Goal: Task Accomplishment & Management: Use online tool/utility

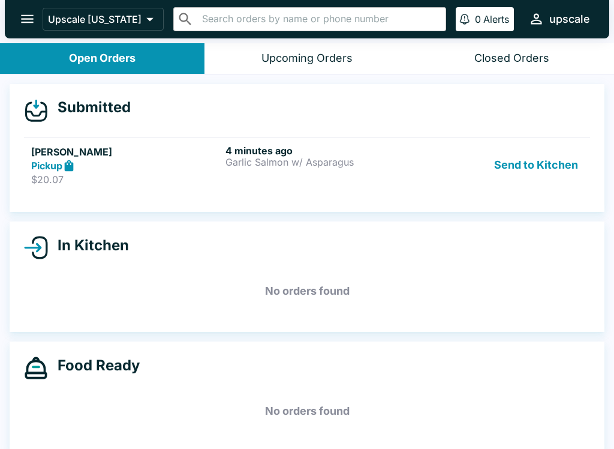
click at [524, 159] on button "Send to Kitchen" at bounding box center [536, 165] width 94 height 41
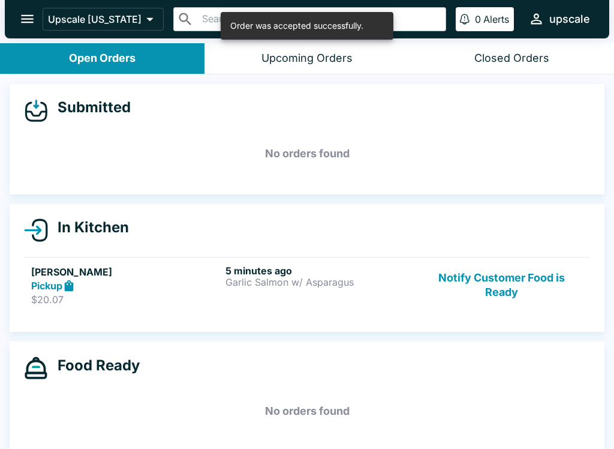
click at [162, 281] on div "Pickup" at bounding box center [126, 286] width 190 height 14
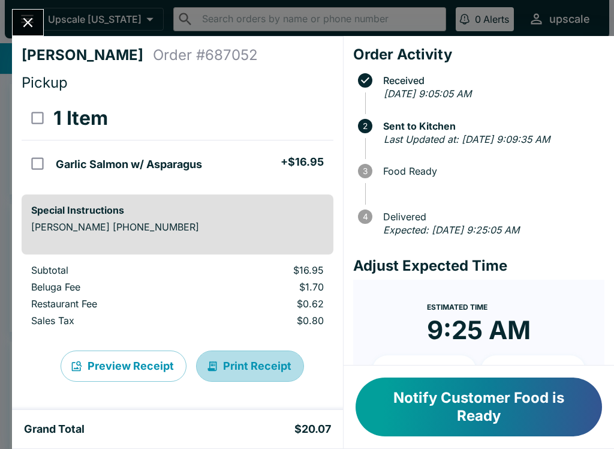
click at [251, 366] on button "Print Receipt" at bounding box center [250, 365] width 108 height 31
click at [238, 365] on button "Print Receipt" at bounding box center [250, 365] width 108 height 31
click at [248, 359] on button "Print Receipt" at bounding box center [250, 365] width 108 height 31
click at [253, 367] on button "Print Receipt" at bounding box center [250, 365] width 108 height 31
click at [255, 363] on button "Print Receipt" at bounding box center [250, 365] width 108 height 31
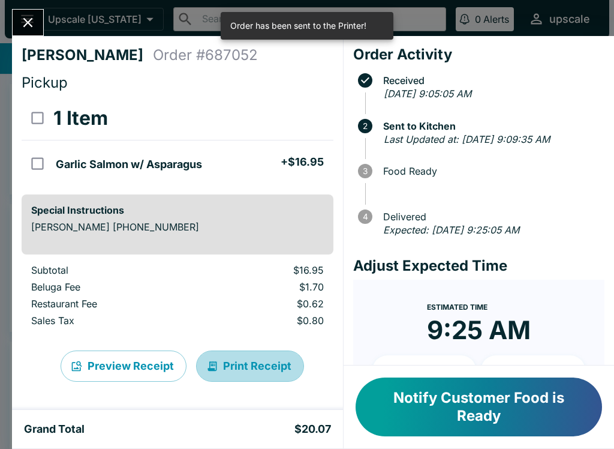
click at [245, 366] on button "Print Receipt" at bounding box center [250, 365] width 108 height 31
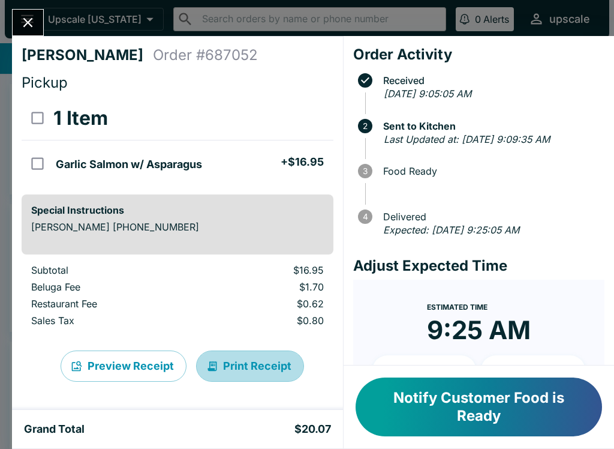
click at [260, 365] on button "Print Receipt" at bounding box center [250, 365] width 108 height 31
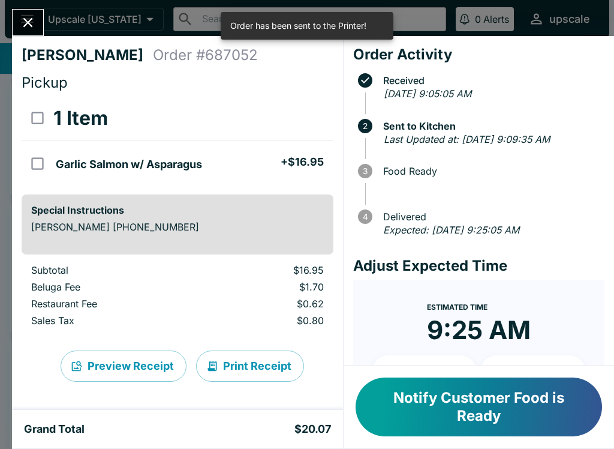
click at [269, 367] on button "Print Receipt" at bounding box center [250, 365] width 108 height 31
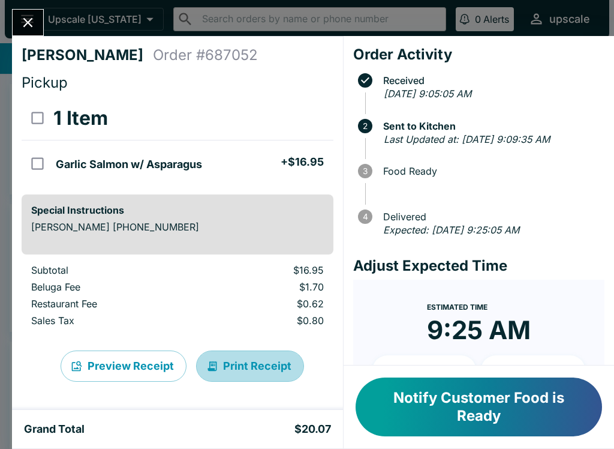
click at [235, 367] on button "Print Receipt" at bounding box center [250, 365] width 108 height 31
click at [255, 363] on button "Print Receipt" at bounding box center [250, 365] width 108 height 31
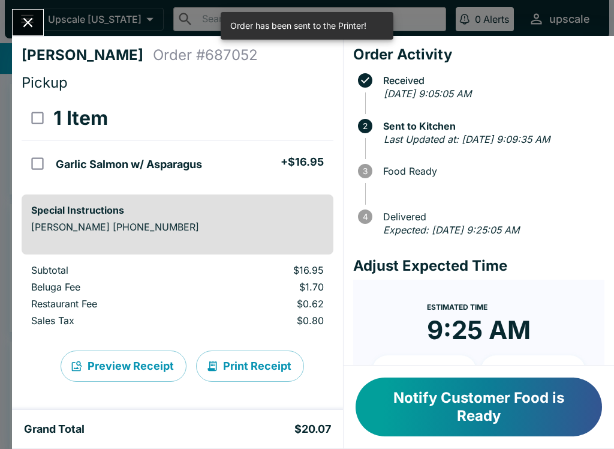
click at [262, 368] on button "Print Receipt" at bounding box center [250, 365] width 108 height 31
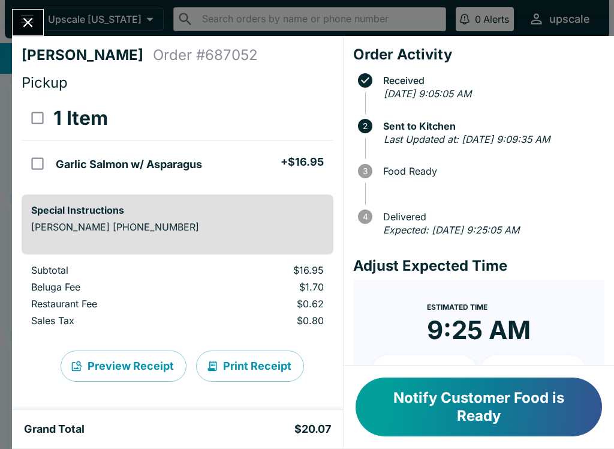
click at [21, 24] on icon "Close" at bounding box center [28, 22] width 16 height 16
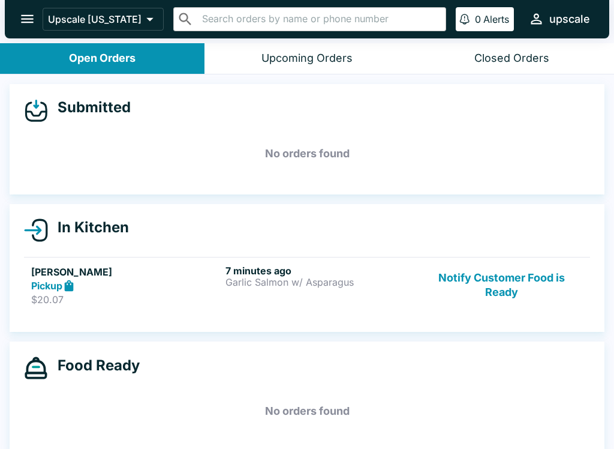
click at [128, 56] on div "Open Orders" at bounding box center [102, 59] width 67 height 14
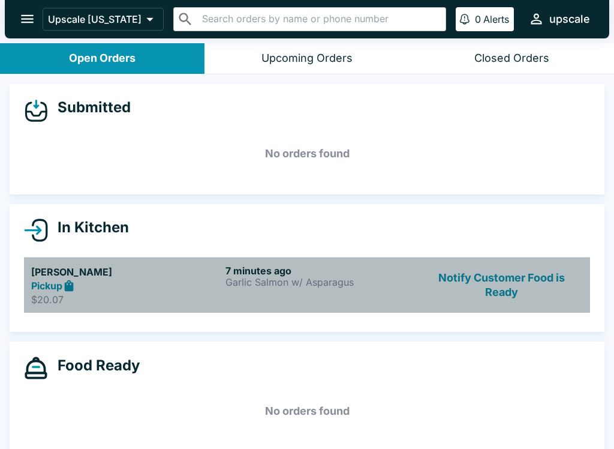
click at [71, 280] on icon at bounding box center [69, 284] width 9 height 11
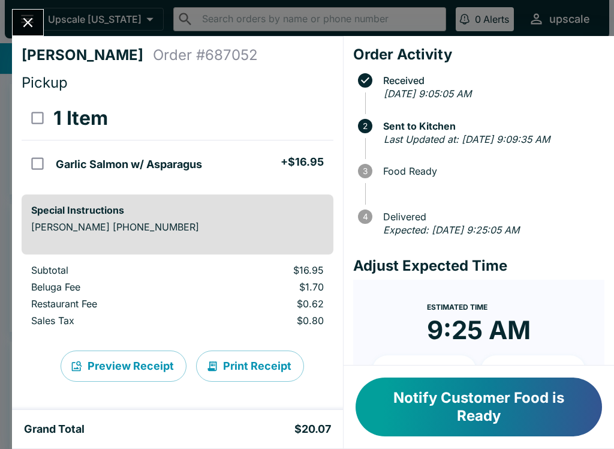
click at [232, 371] on button "Print Receipt" at bounding box center [250, 365] width 108 height 31
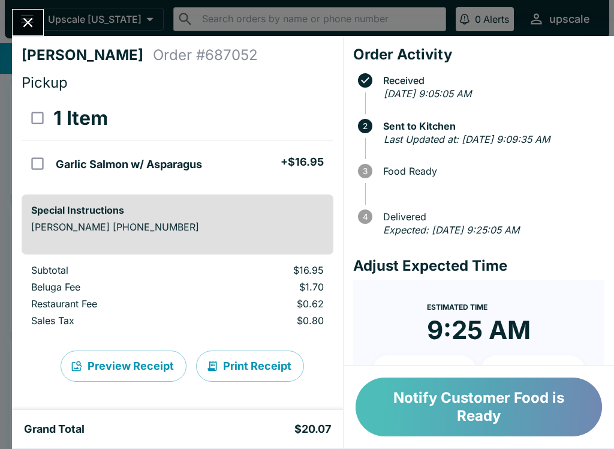
click at [438, 398] on button "Notify Customer Food is Ready" at bounding box center [479, 406] width 246 height 59
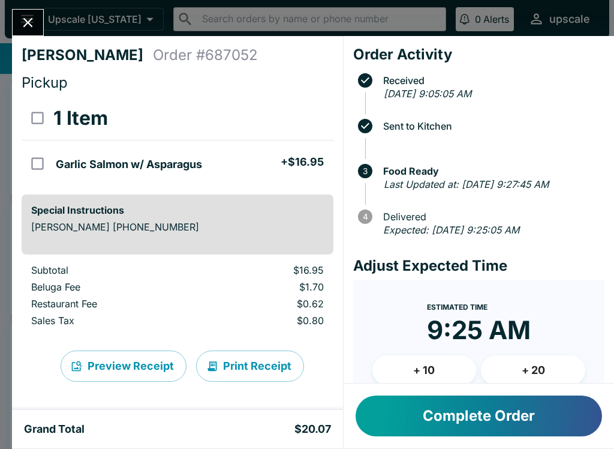
click at [425, 420] on button "Complete Order" at bounding box center [479, 415] width 246 height 41
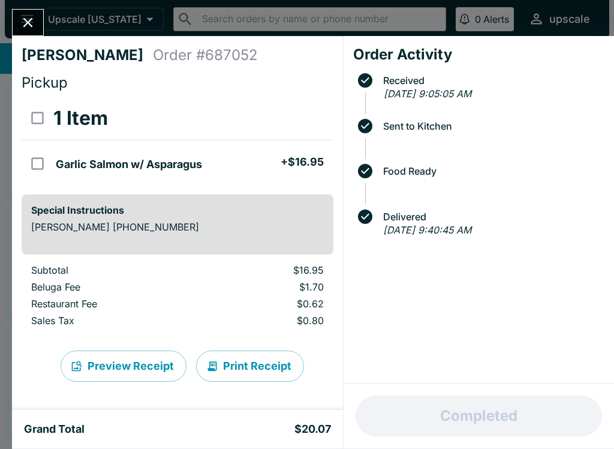
click at [26, 17] on icon "Close" at bounding box center [28, 22] width 16 height 16
